Goal: Task Accomplishment & Management: Manage account settings

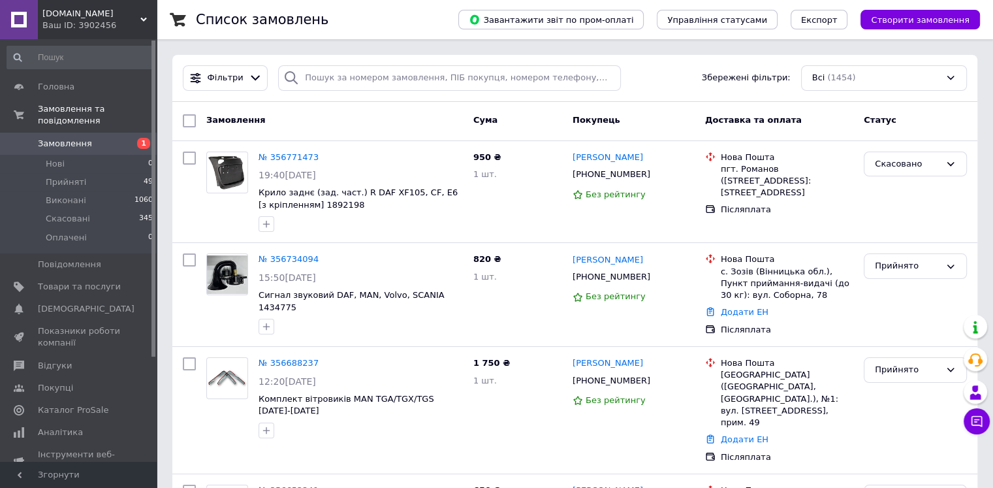
click at [112, 138] on span "Замовлення" at bounding box center [79, 144] width 83 height 12
click at [76, 138] on span "Замовлення" at bounding box center [65, 144] width 54 height 12
click at [64, 138] on span "Замовлення" at bounding box center [65, 144] width 54 height 12
click at [75, 155] on li "Нові 0" at bounding box center [80, 164] width 161 height 18
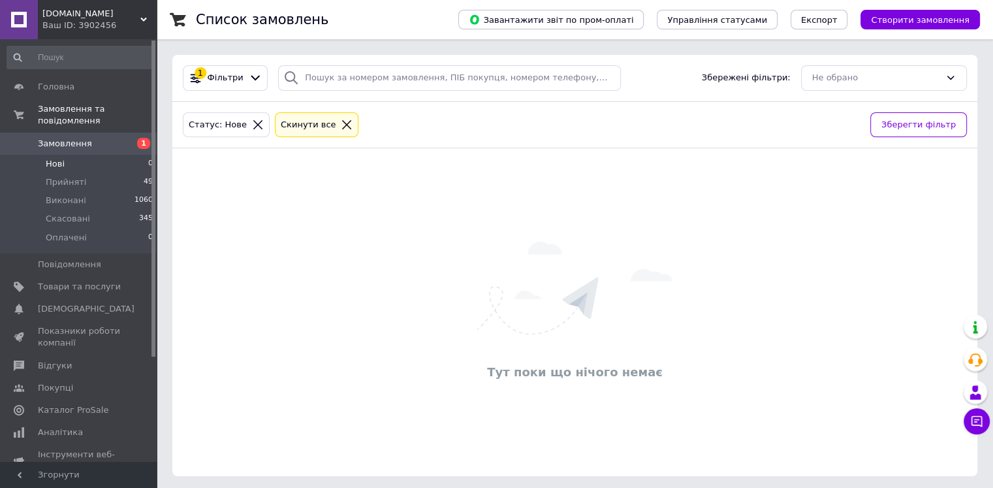
click at [86, 138] on span "Замовлення" at bounding box center [79, 144] width 83 height 12
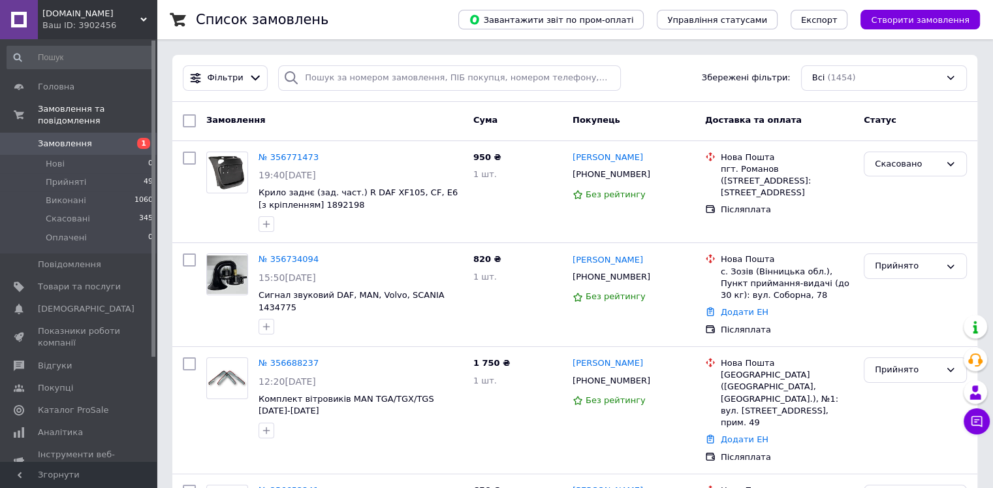
click at [63, 138] on span "Замовлення" at bounding box center [65, 144] width 54 height 12
